Goal: Task Accomplishment & Management: Manage account settings

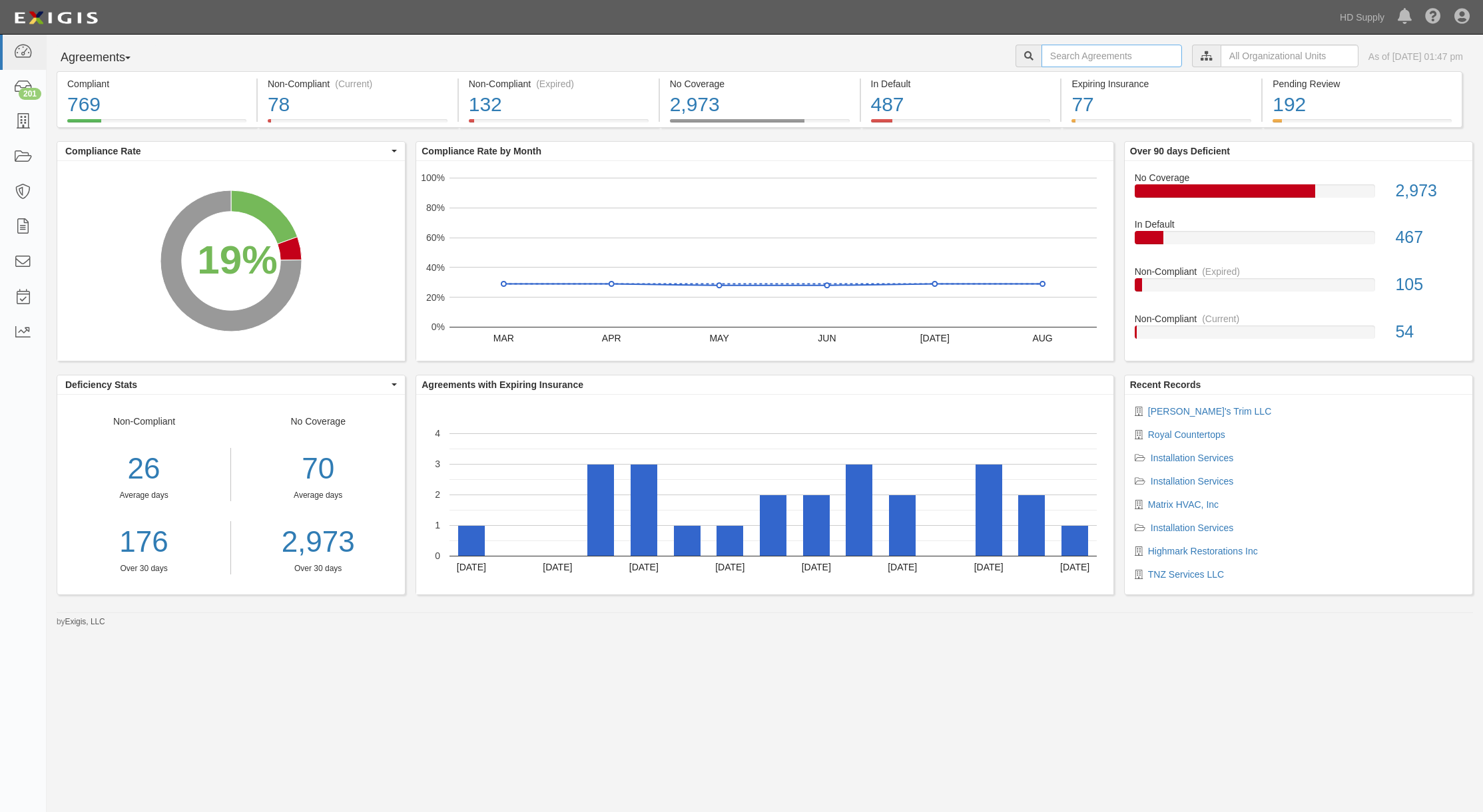
drag, startPoint x: 1077, startPoint y: 58, endPoint x: 1083, endPoint y: 55, distance: 6.7
click at [1083, 55] on input "text" at bounding box center [1112, 56] width 141 height 23
click at [1081, 58] on input "tnx" at bounding box center [1112, 56] width 141 height 23
type input "TNZ Services LLC"
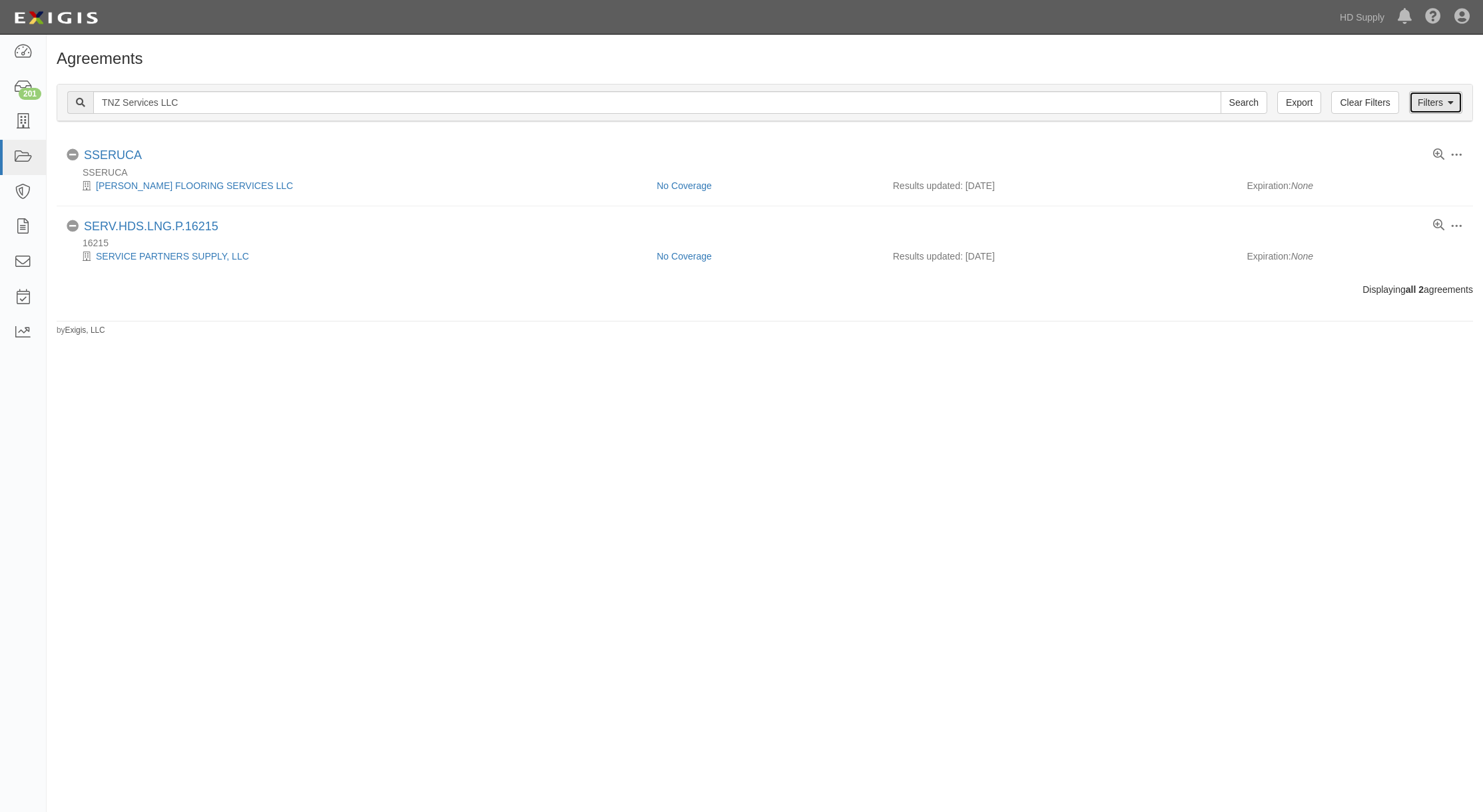
click at [1450, 101] on icon at bounding box center [1451, 104] width 6 height 10
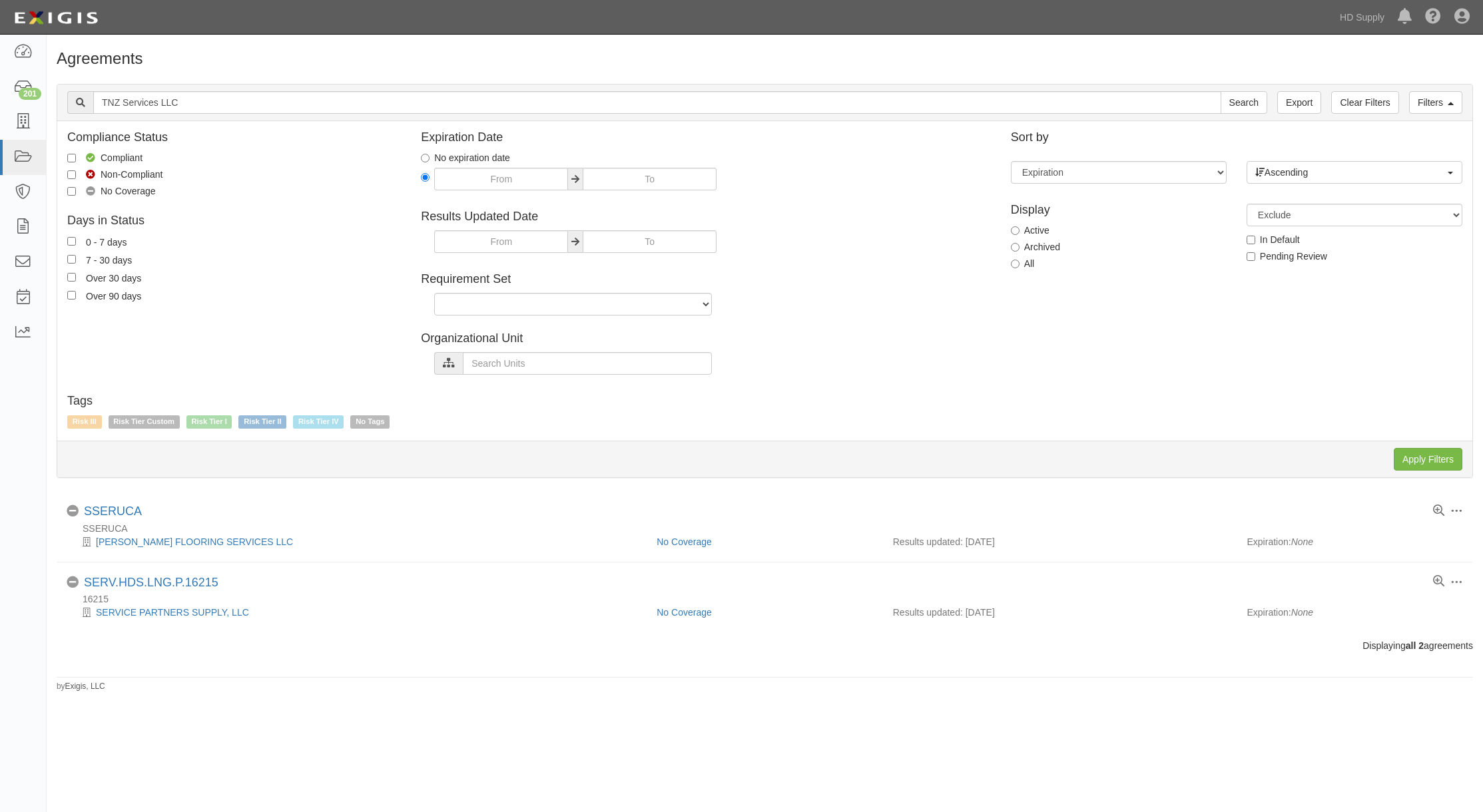
click at [1021, 261] on label "All" at bounding box center [1023, 264] width 23 height 14
click at [1020, 261] on input "All" at bounding box center [1015, 263] width 9 height 9
radio input "true"
click at [1427, 460] on input "Apply Filters" at bounding box center [1428, 459] width 69 height 23
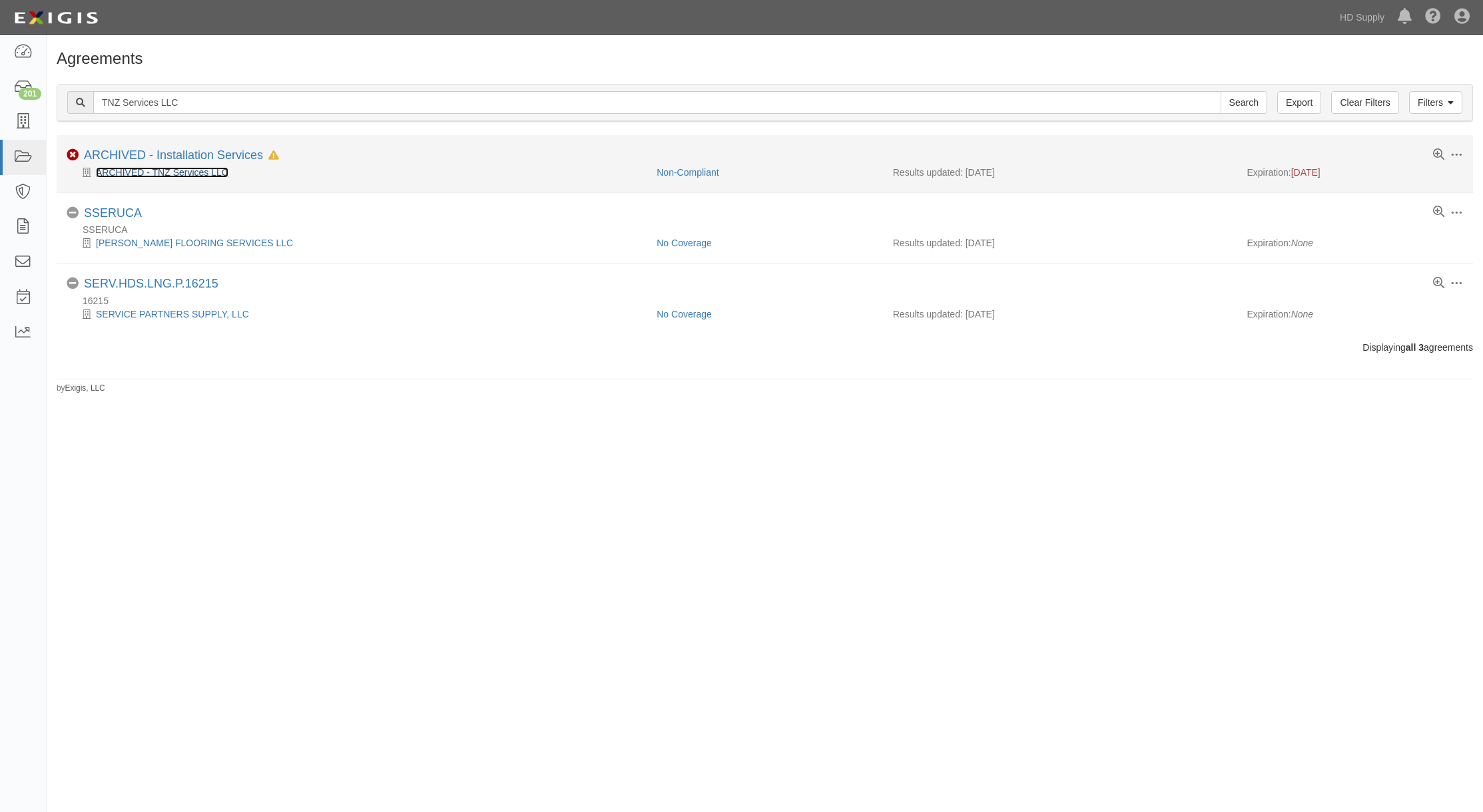
click at [172, 169] on link "ARCHIVED - TNZ Services LLC" at bounding box center [162, 172] width 132 height 11
click at [176, 154] on link "ARCHIVED - Installation Services" at bounding box center [173, 156] width 179 height 14
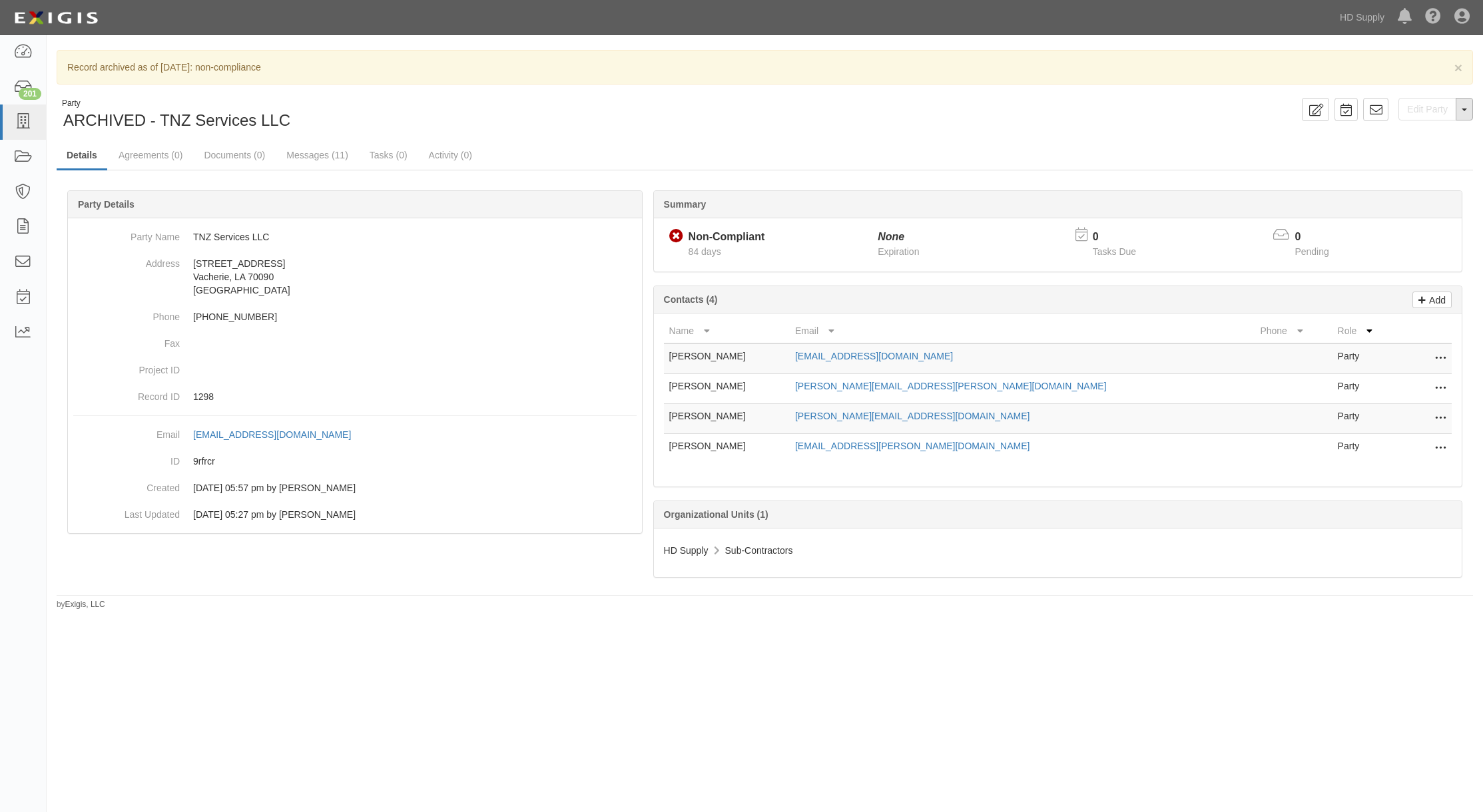
click at [1462, 109] on span "button" at bounding box center [1464, 110] width 5 height 3
click at [1413, 156] on button "Unarchive Party" at bounding box center [1420, 153] width 106 height 20
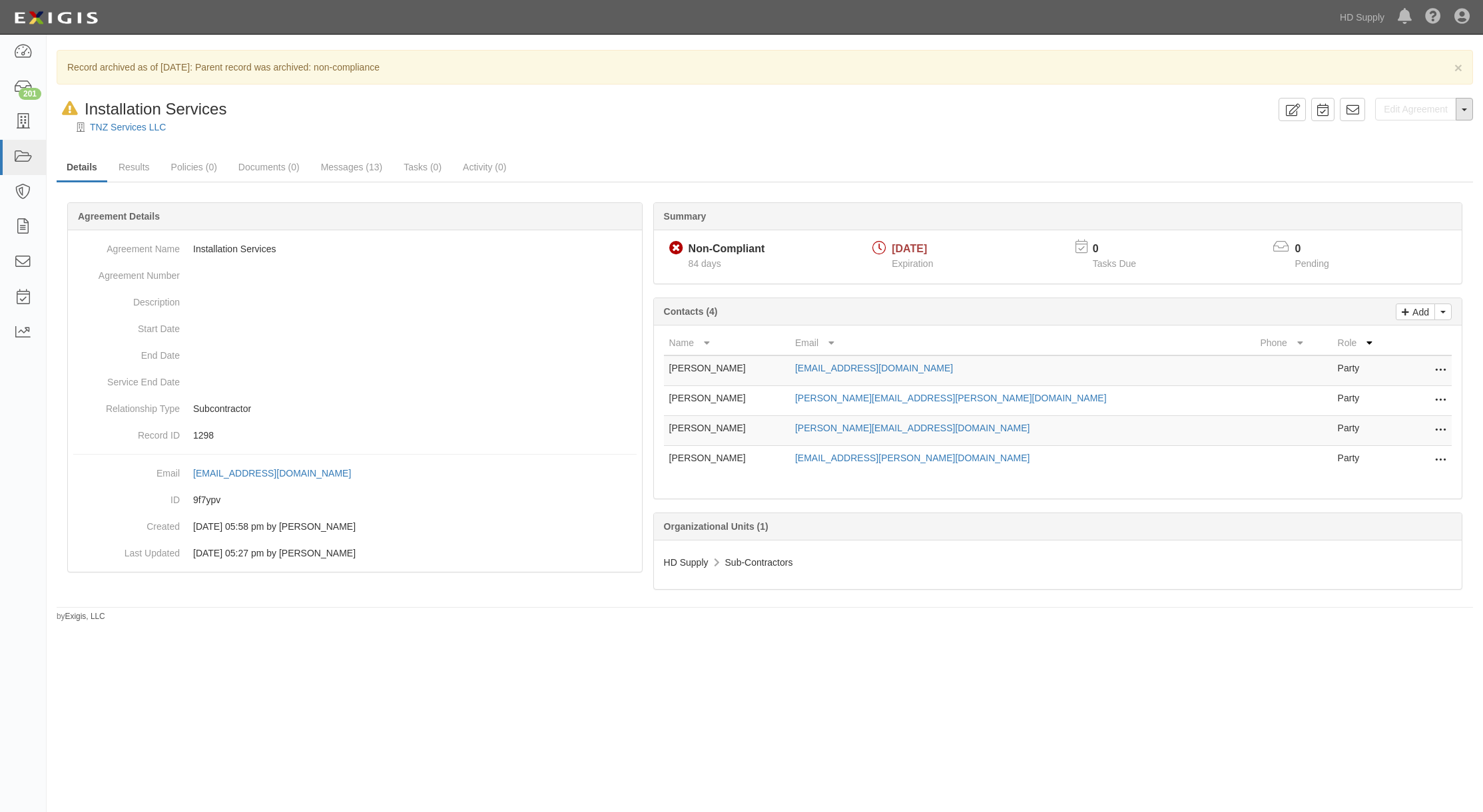
click at [1464, 110] on span "button" at bounding box center [1464, 110] width 5 height 3
click at [1429, 156] on link "Unarchive Agreement" at bounding box center [1418, 152] width 109 height 18
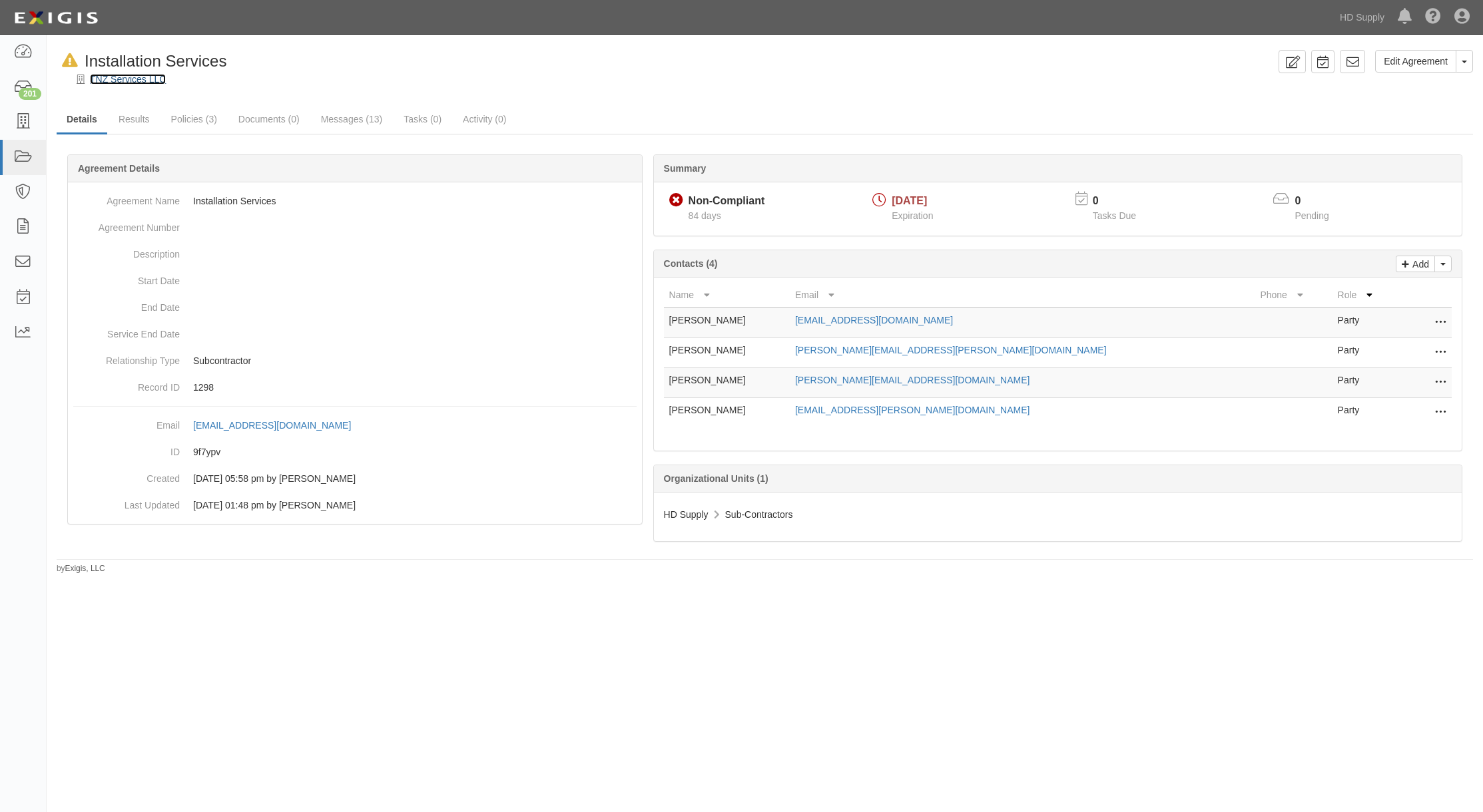
click at [130, 78] on link "TNZ Services LLC" at bounding box center [128, 79] width 76 height 11
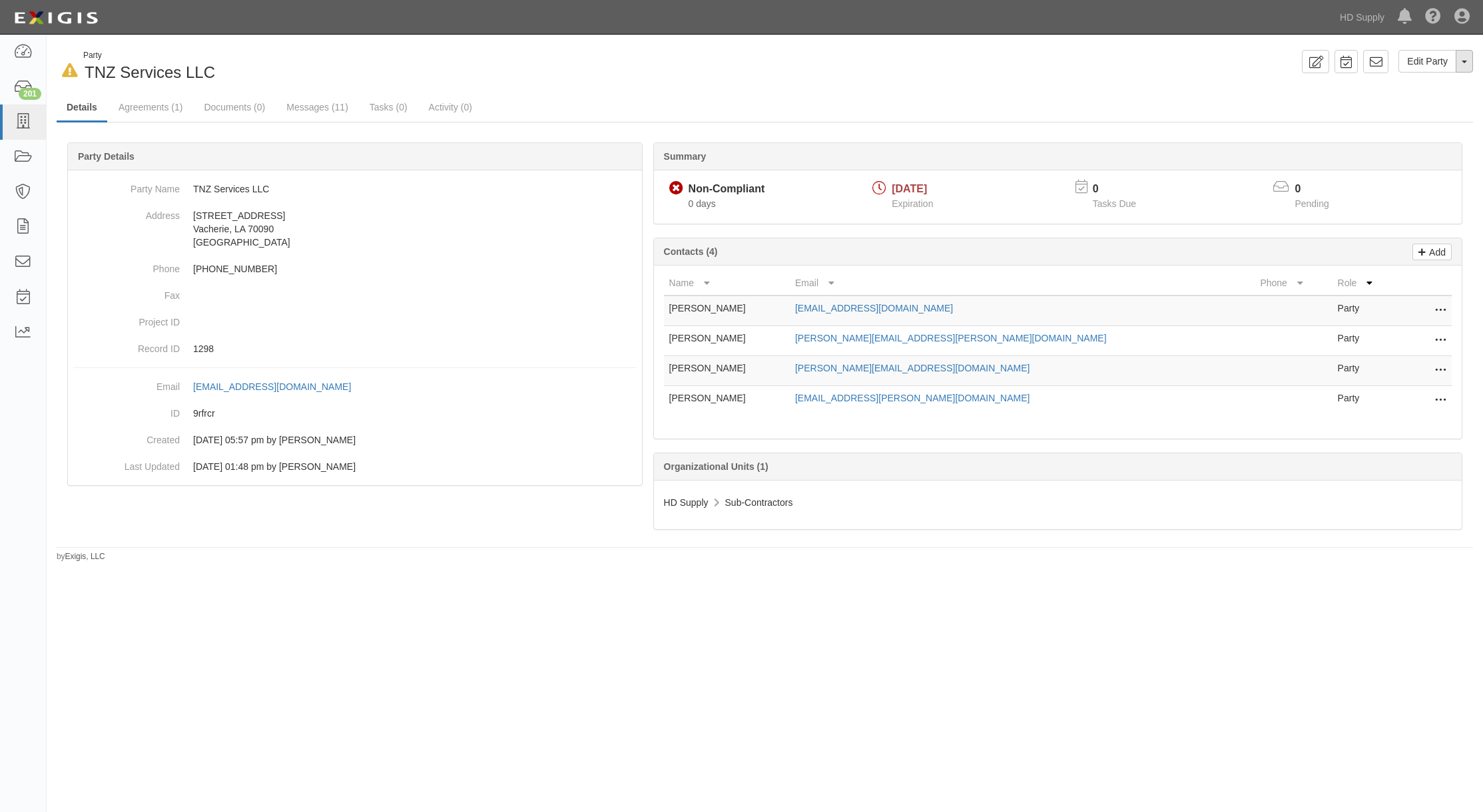
click at [1467, 62] on button "Toggle Party Dropdown" at bounding box center [1465, 61] width 18 height 23
click at [1058, 74] on div "In Default since 08/13/2025 Party TNZ Services LLC Edit Party Toggle Party Drop…" at bounding box center [765, 67] width 1437 height 34
